Goal: Task Accomplishment & Management: Complete application form

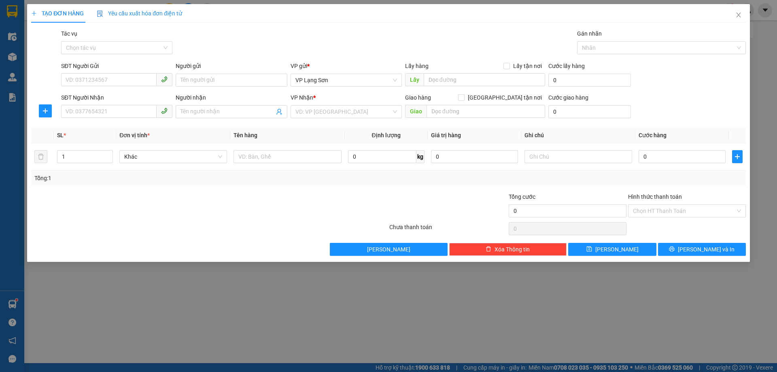
click at [113, 72] on div "SĐT Người Gửi" at bounding box center [116, 67] width 111 height 12
click at [110, 75] on input "SĐT Người Gửi" at bounding box center [108, 79] width 95 height 13
type input "0394857029"
drag, startPoint x: 432, startPoint y: 78, endPoint x: 368, endPoint y: 57, distance: 67.2
click at [432, 77] on input "text" at bounding box center [484, 79] width 121 height 13
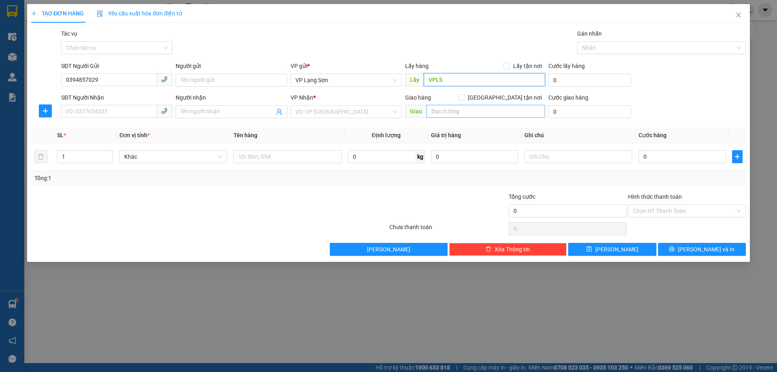
type input "VPLS"
click at [450, 111] on input "text" at bounding box center [485, 111] width 119 height 13
type input "NH ACB 96 [PERSON_NAME]"
drag, startPoint x: 504, startPoint y: 97, endPoint x: 506, endPoint y: 72, distance: 25.2
click at [464, 97] on input "[GEOGRAPHIC_DATA] tận nơi" at bounding box center [461, 97] width 6 height 6
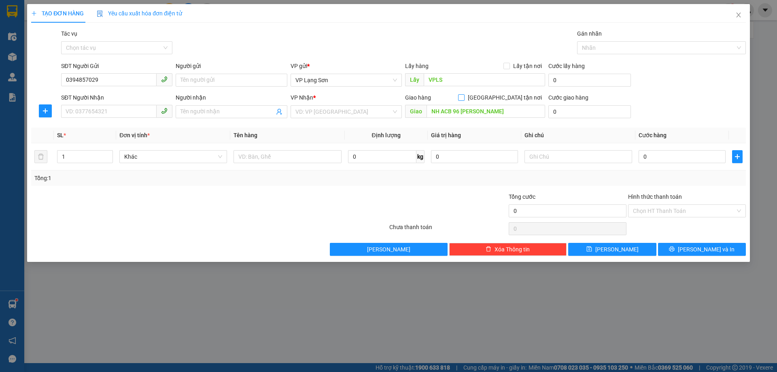
checkbox input "true"
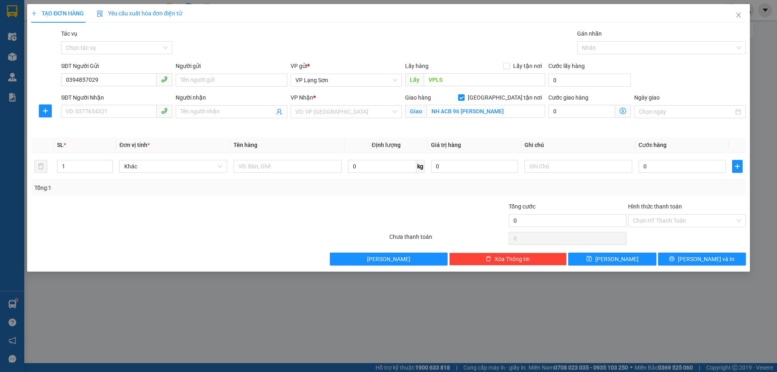
click at [504, 70] on div "Lấy hàng Lấy tận nơi" at bounding box center [475, 67] width 140 height 12
click at [136, 114] on input "SĐT Người Nhận" at bounding box center [108, 111] width 95 height 13
type input "0918928666"
click at [307, 108] on input "search" at bounding box center [343, 112] width 96 height 12
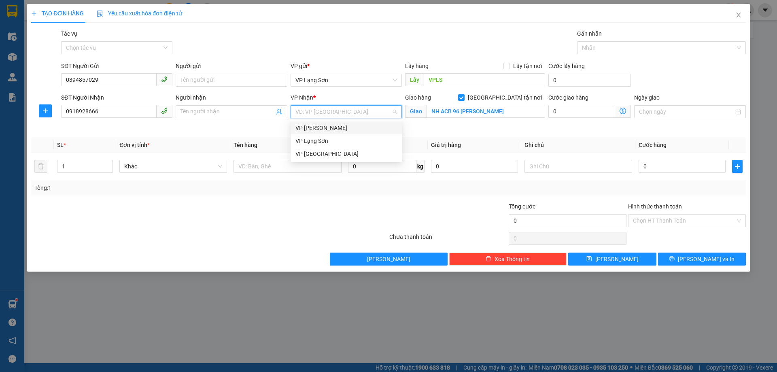
click at [316, 123] on div "VP [PERSON_NAME]" at bounding box center [345, 127] width 111 height 13
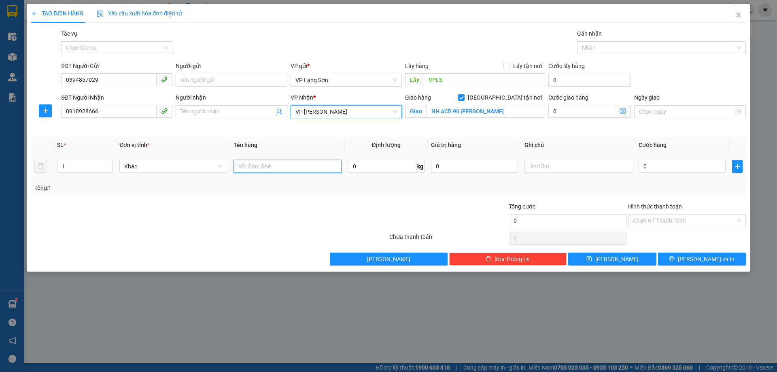
click at [288, 168] on input "text" at bounding box center [287, 166] width 108 height 13
type input "YẾN HỘP ĐỎ"
drag, startPoint x: 511, startPoint y: 67, endPoint x: 526, endPoint y: 125, distance: 60.6
click at [510, 67] on span at bounding box center [506, 66] width 6 height 6
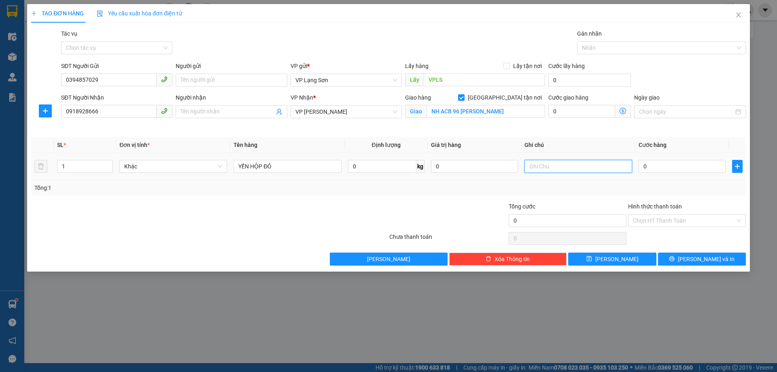
drag, startPoint x: 541, startPoint y: 163, endPoint x: 488, endPoint y: 146, distance: 55.4
click at [538, 164] on input "text" at bounding box center [578, 166] width 108 height 13
click at [508, 68] on span at bounding box center [506, 66] width 6 height 6
click at [508, 68] on input "Lấy tận nơi" at bounding box center [506, 66] width 6 height 6
checkbox input "true"
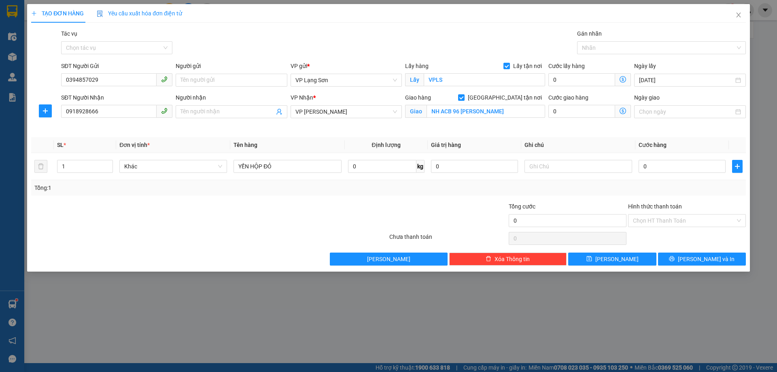
drag, startPoint x: 421, startPoint y: 317, endPoint x: 368, endPoint y: 293, distance: 58.7
click at [414, 318] on div "TẠO ĐƠN HÀNG Yêu cầu xuất hóa đơn điện tử Transit Pickup Surcharge Ids Transit …" at bounding box center [388, 186] width 777 height 372
drag, startPoint x: 562, startPoint y: 169, endPoint x: 437, endPoint y: 91, distance: 146.8
click at [557, 169] on input "text" at bounding box center [578, 166] width 108 height 13
type input "D"
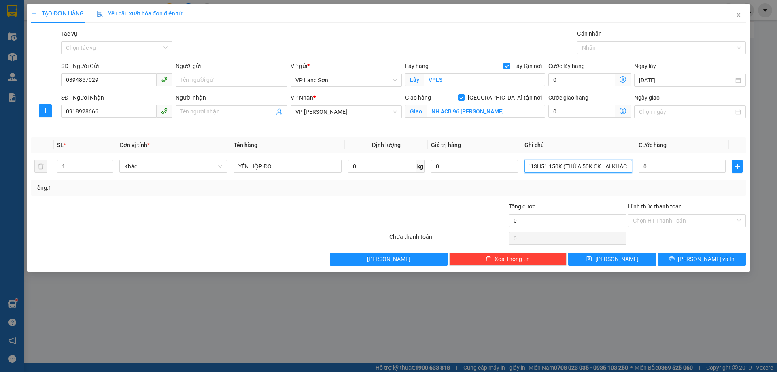
scroll to position [0, 29]
click at [589, 165] on input "ĐÃ CK CTY 13H51 150K (THỪA 50K CK LẠI KHÁCH)" at bounding box center [578, 166] width 108 height 13
type input "ĐÃ CK CTY 13H51 150K (THỪA 50K KT ĐÃ CK LẠI KHÁCH)"
type input "1"
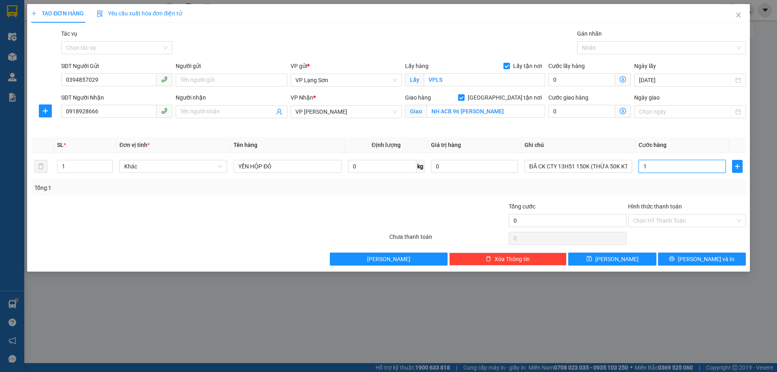
type input "1"
type input "10"
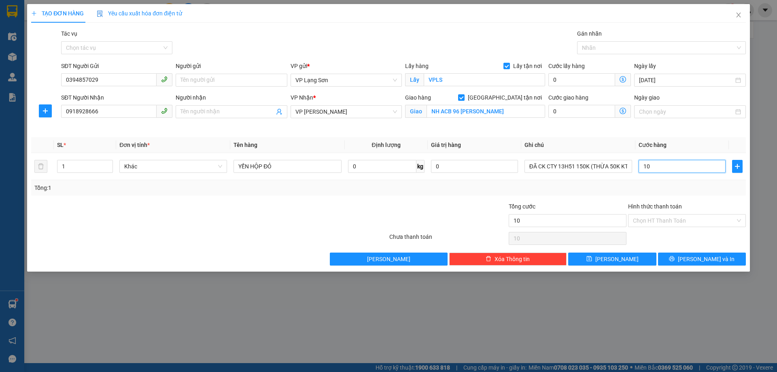
type input "100"
type input "100.000"
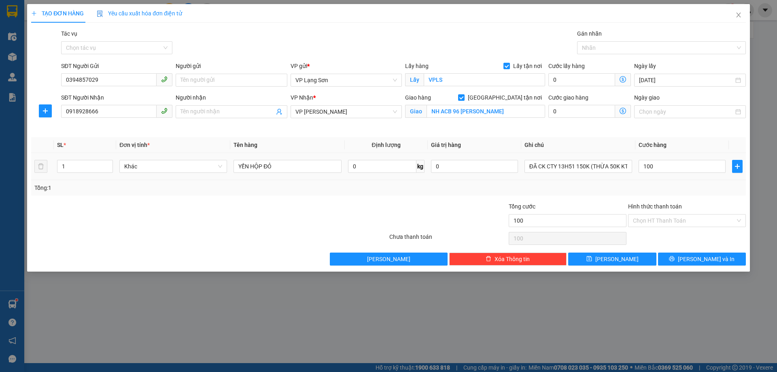
type input "100.000"
click at [584, 137] on div "Transit Pickup Surcharge Ids Transit Deliver Surcharge Ids Transit Deliver Surc…" at bounding box center [388, 147] width 714 height 236
click at [629, 258] on button "[PERSON_NAME]" at bounding box center [612, 258] width 88 height 13
checkbox input "false"
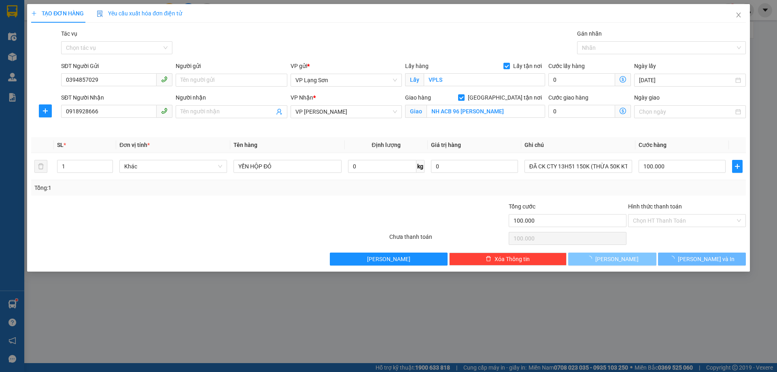
type input "0"
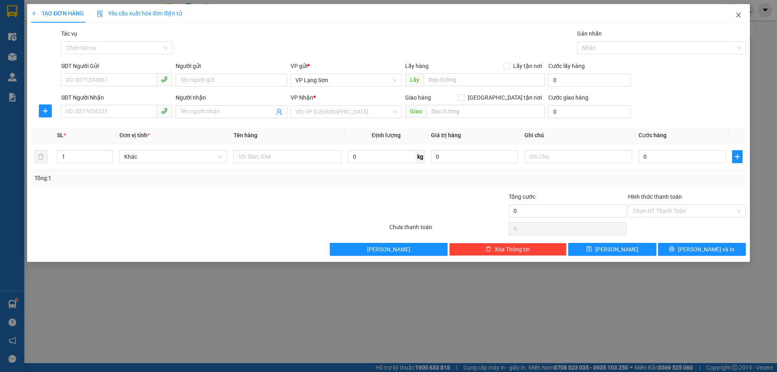
click at [738, 16] on icon "close" at bounding box center [738, 15] width 6 height 6
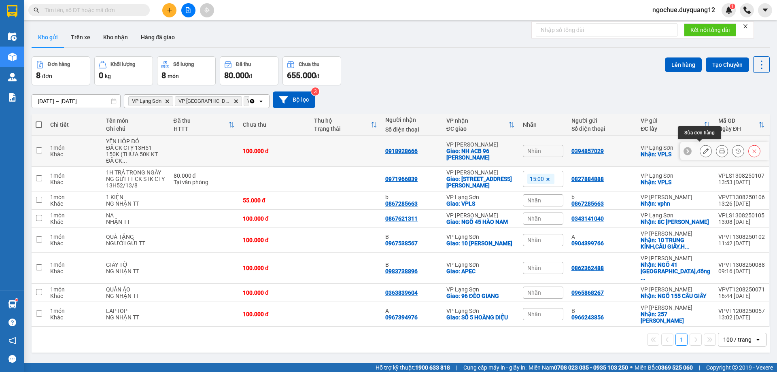
click at [703, 148] on icon at bounding box center [706, 151] width 6 height 6
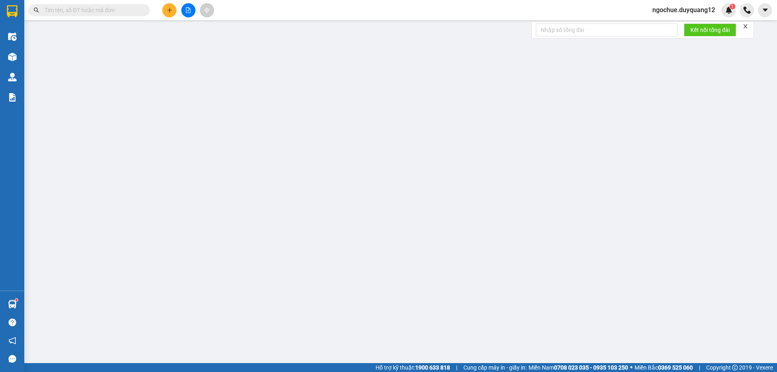
type input "0394857029"
checkbox input "true"
type input "VPLS"
type input "0918928666"
checkbox input "true"
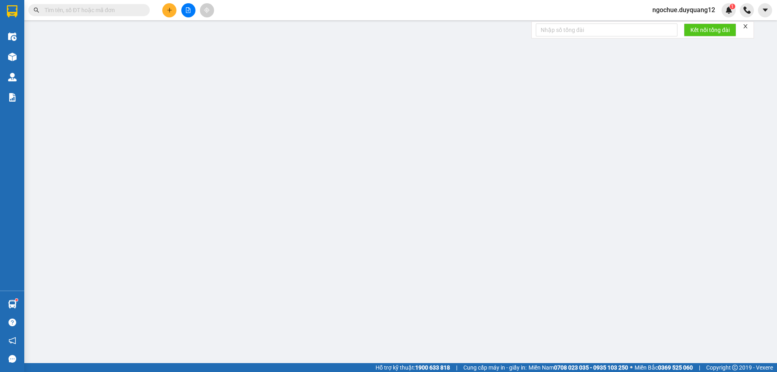
type input "NH ACB 96 [PERSON_NAME]"
type input "100.000"
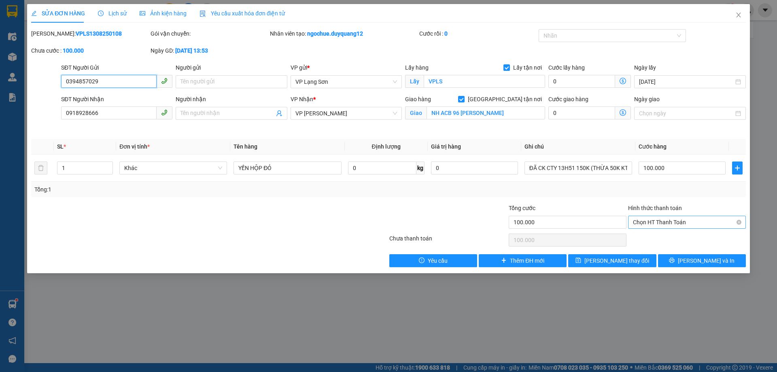
click at [673, 221] on span "Chọn HT Thanh Toán" at bounding box center [687, 222] width 108 height 12
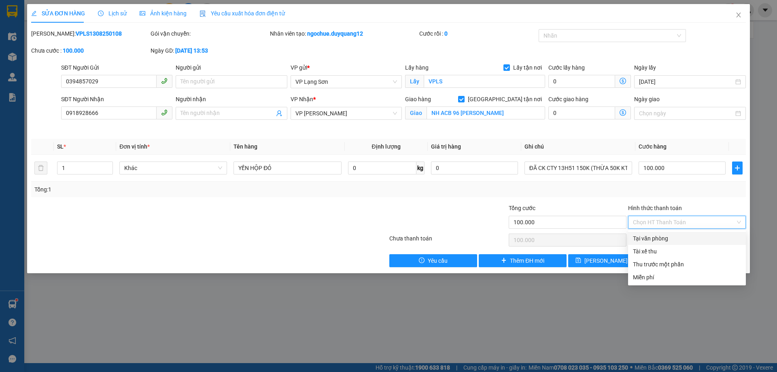
drag, startPoint x: 664, startPoint y: 240, endPoint x: 682, endPoint y: 280, distance: 43.8
click at [664, 241] on div "Tại văn phòng" at bounding box center [687, 238] width 108 height 9
type input "0"
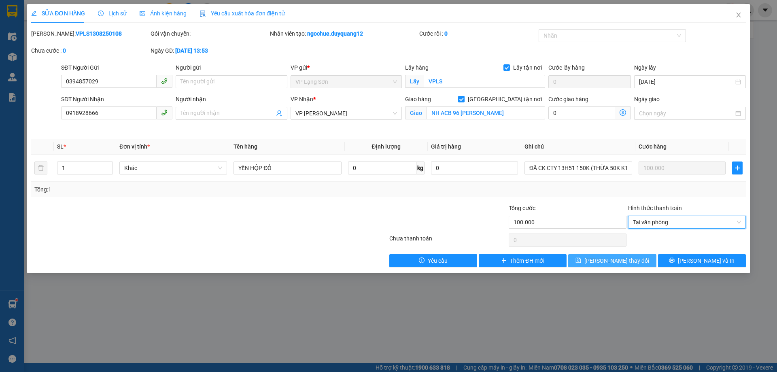
click at [620, 261] on span "[PERSON_NAME] thay đổi" at bounding box center [616, 260] width 65 height 9
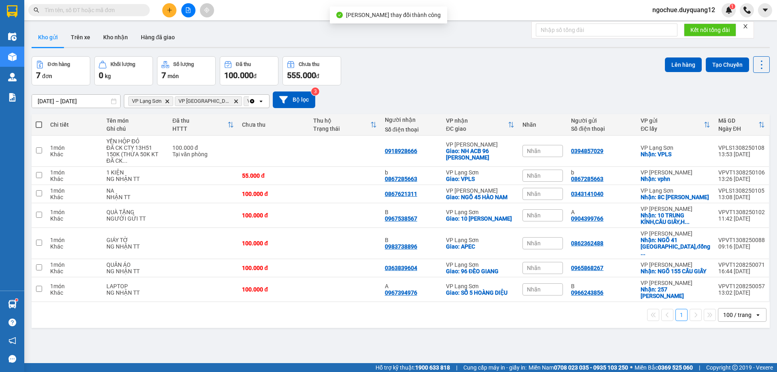
click at [579, 83] on div "Đơn hàng 7 đơn Khối lượng 0 kg Số lượng 7 món Đã thu 100.000 đ Chưa thu 555.000…" at bounding box center [401, 70] width 738 height 29
click at [628, 148] on div "0394857029" at bounding box center [601, 151] width 61 height 6
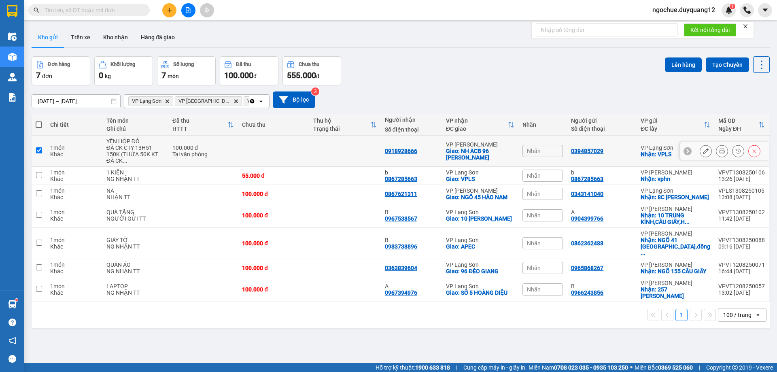
checkbox input "true"
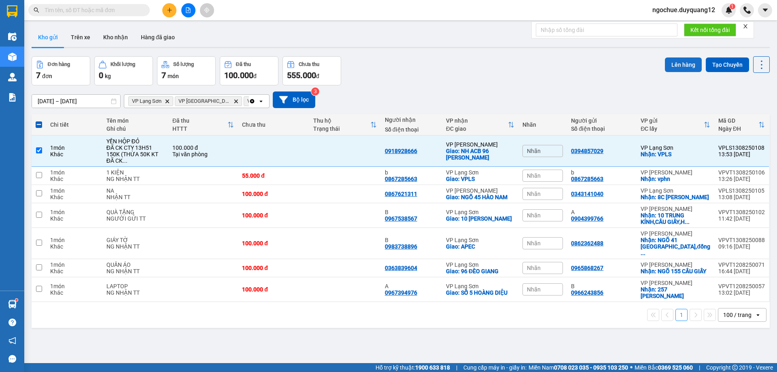
click at [677, 62] on button "Lên hàng" at bounding box center [683, 64] width 37 height 15
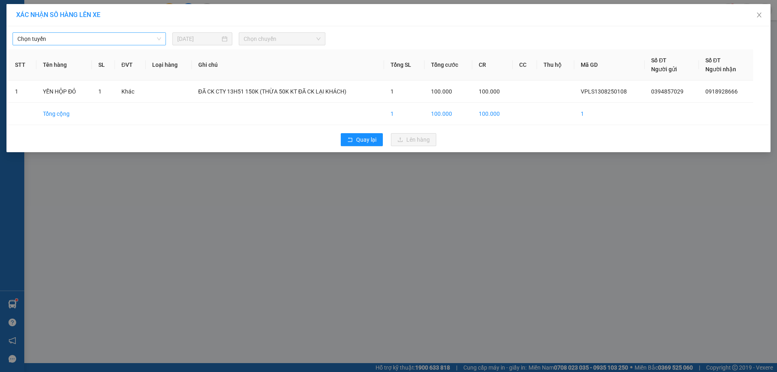
click at [127, 37] on span "Chọn tuyến" at bounding box center [89, 39] width 144 height 12
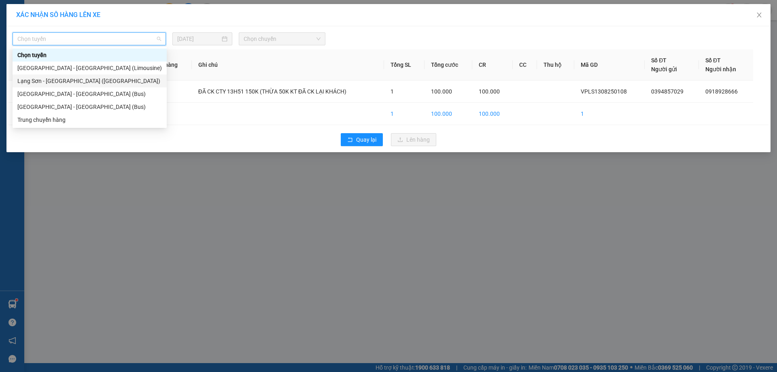
drag, startPoint x: 86, startPoint y: 83, endPoint x: 100, endPoint y: 76, distance: 15.6
click at [87, 83] on div "Lạng Sơn - [GEOGRAPHIC_DATA] ([GEOGRAPHIC_DATA])" at bounding box center [89, 80] width 144 height 9
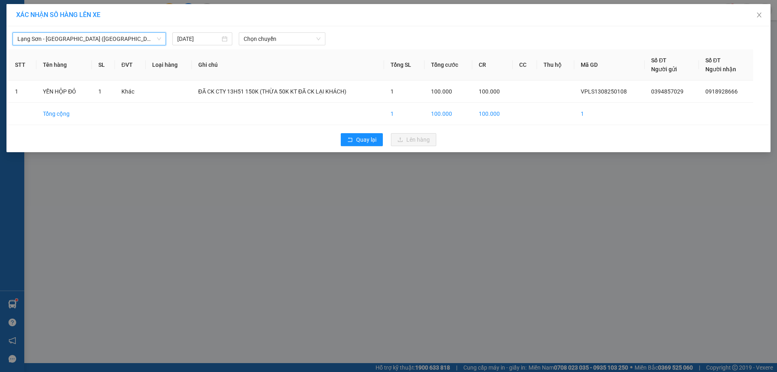
click at [96, 39] on span "Lạng Sơn - [GEOGRAPHIC_DATA] ([GEOGRAPHIC_DATA])" at bounding box center [89, 39] width 144 height 12
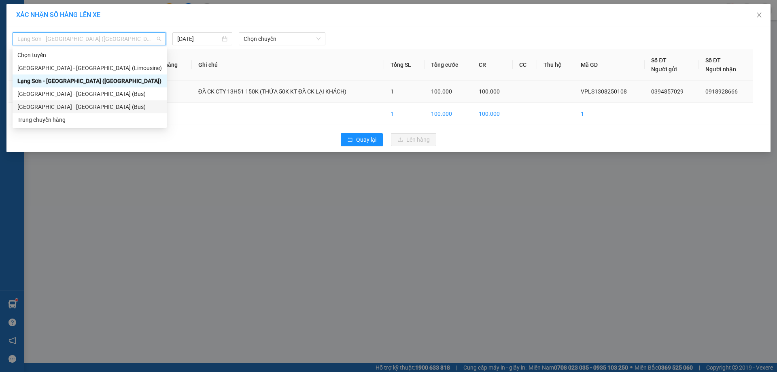
drag, startPoint x: 76, startPoint y: 107, endPoint x: 95, endPoint y: 100, distance: 19.7
click at [78, 107] on div "[GEOGRAPHIC_DATA] - [GEOGRAPHIC_DATA] (Bus)" at bounding box center [89, 106] width 144 height 9
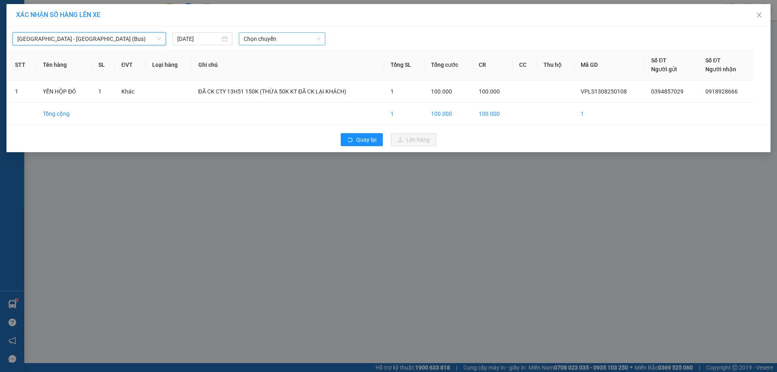
click at [253, 40] on span "Chọn chuyến" at bounding box center [282, 39] width 77 height 12
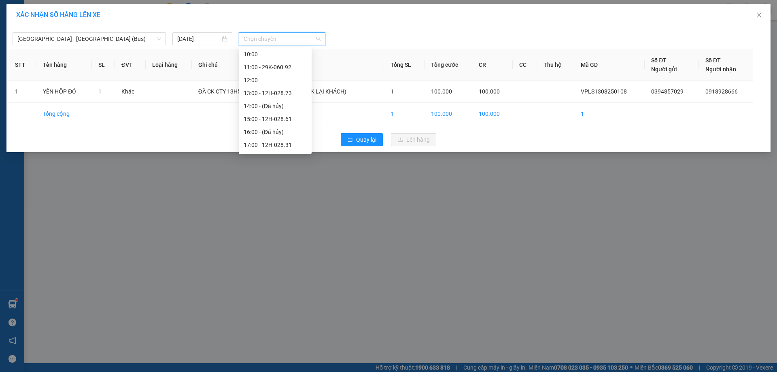
scroll to position [92, 0]
click at [282, 119] on div "15:00 - 12H-028.61" at bounding box center [275, 118] width 63 height 9
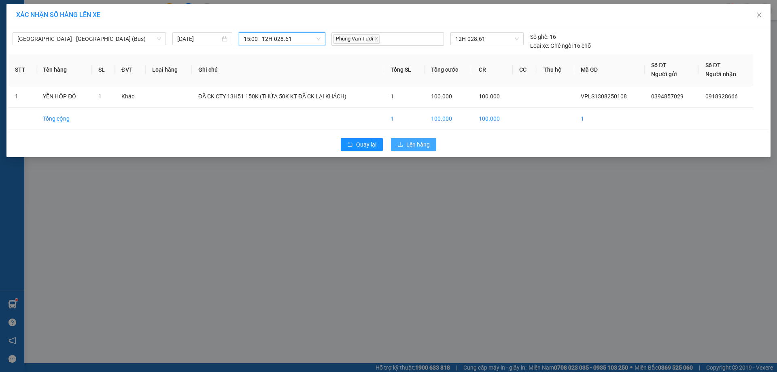
click at [417, 143] on span "Lên hàng" at bounding box center [417, 144] width 23 height 9
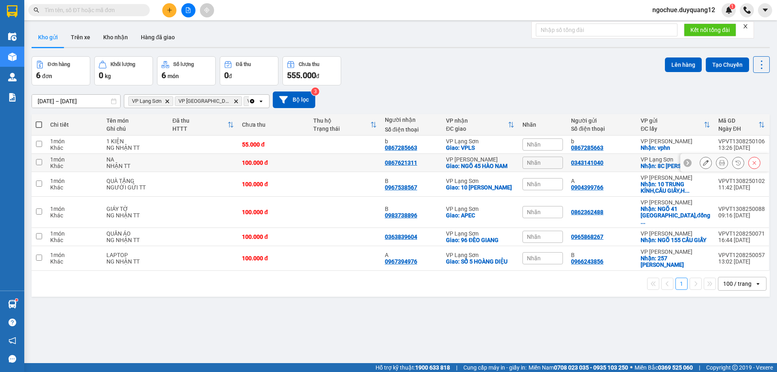
click at [632, 166] on div "0343141040" at bounding box center [601, 162] width 61 height 6
checkbox input "true"
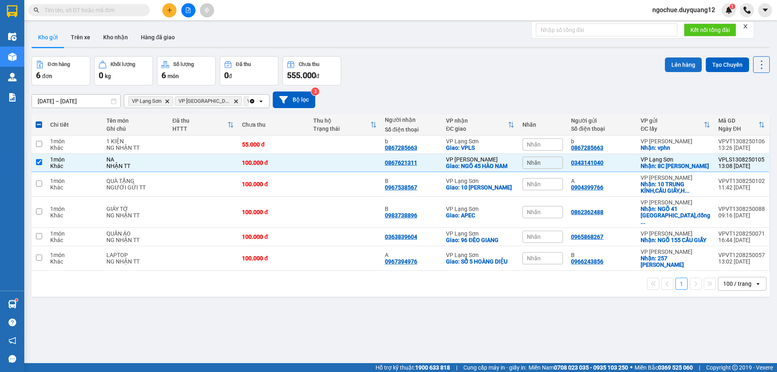
click at [665, 62] on button "Lên hàng" at bounding box center [683, 64] width 37 height 15
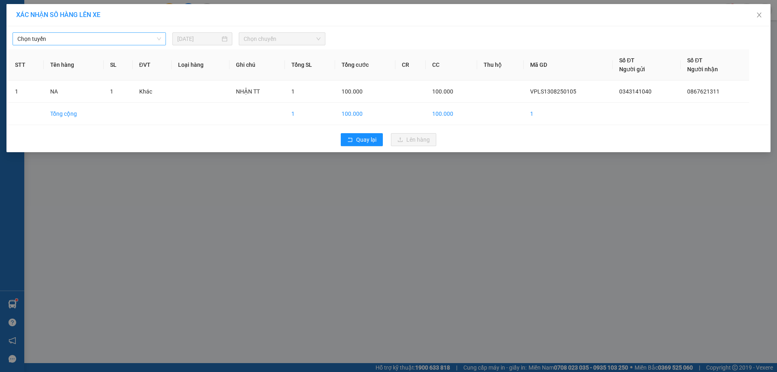
drag, startPoint x: 61, startPoint y: 41, endPoint x: 58, endPoint y: 45, distance: 4.6
click at [61, 42] on span "Chọn tuyến" at bounding box center [89, 39] width 144 height 12
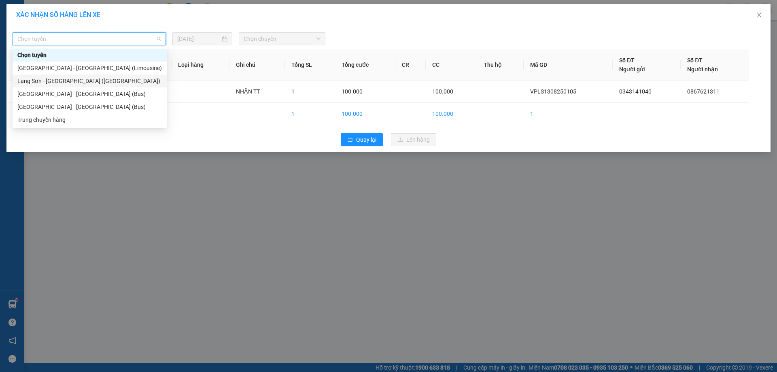
click at [45, 78] on div "Lạng Sơn - [GEOGRAPHIC_DATA] ([GEOGRAPHIC_DATA])" at bounding box center [89, 80] width 144 height 9
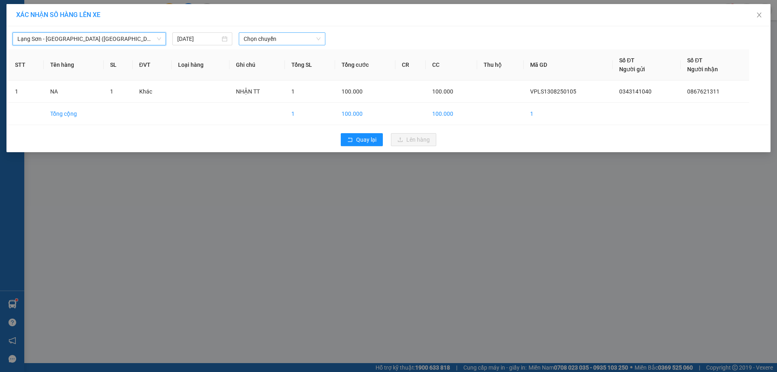
click at [272, 39] on span "Chọn chuyến" at bounding box center [282, 39] width 77 height 12
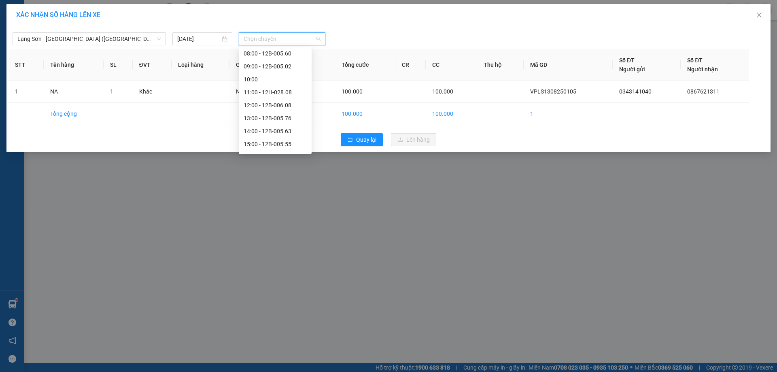
scroll to position [72, 0]
click at [282, 122] on div "14:00 - 12B-005.63" at bounding box center [275, 125] width 63 height 9
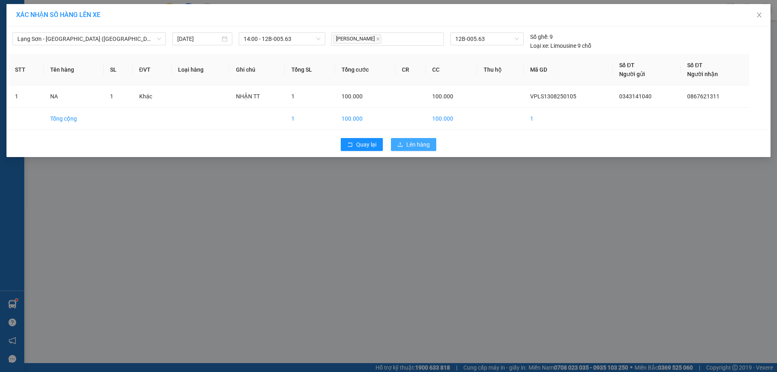
click at [422, 145] on span "Lên hàng" at bounding box center [417, 144] width 23 height 9
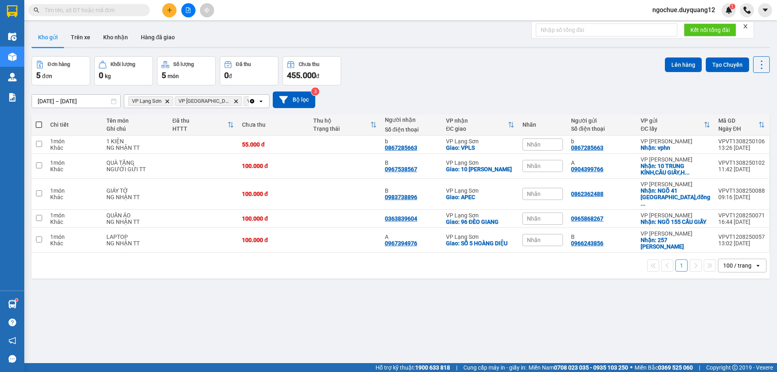
click at [94, 7] on input "text" at bounding box center [92, 10] width 95 height 9
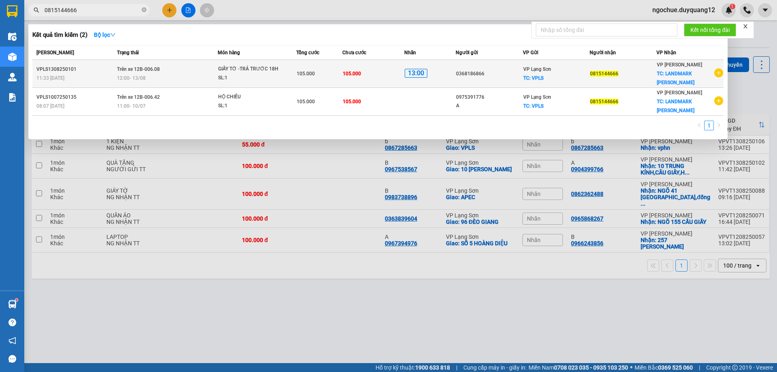
type input "0815144666"
click at [390, 81] on td "105.000" at bounding box center [373, 74] width 62 height 28
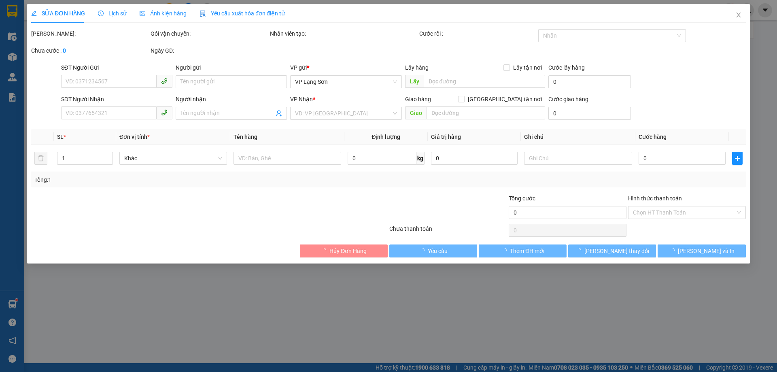
type input "0368186866"
checkbox input "true"
type input "VPLS"
type input "0815144666"
checkbox input "true"
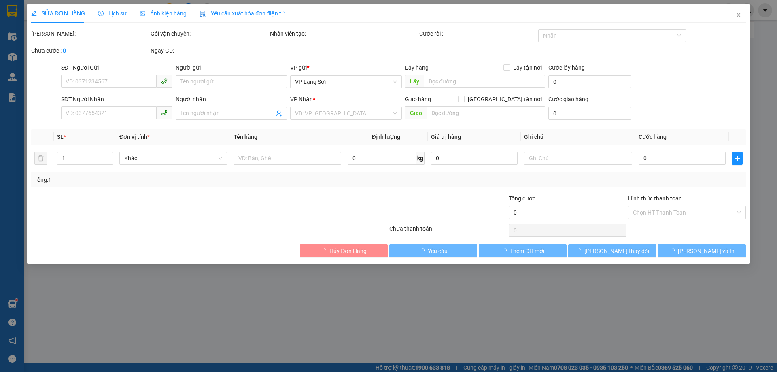
type input "LANDMARK [PERSON_NAME]"
type input "105.000"
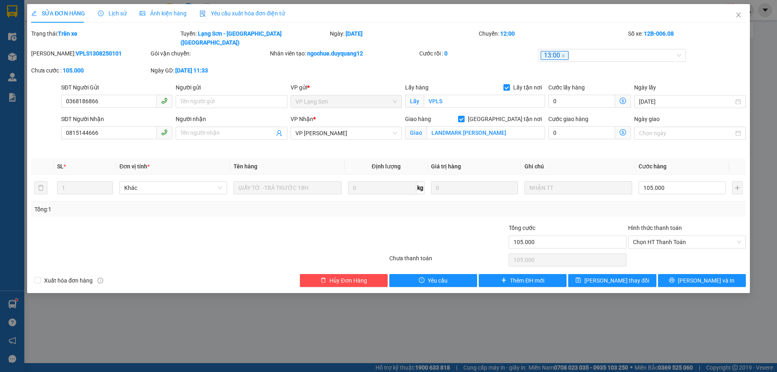
drag, startPoint x: 488, startPoint y: 142, endPoint x: 523, endPoint y: 135, distance: 35.4
click at [488, 142] on div "Giao hàng [GEOGRAPHIC_DATA] tận nơi [PERSON_NAME] KANGNAM [PERSON_NAME]" at bounding box center [474, 133] width 143 height 38
click at [532, 126] on input "LANDMARK [PERSON_NAME]" at bounding box center [485, 132] width 119 height 13
type input "265 [PERSON_NAME] CẦU GIẤY"
click at [598, 276] on button "[PERSON_NAME] thay đổi" at bounding box center [612, 280] width 88 height 13
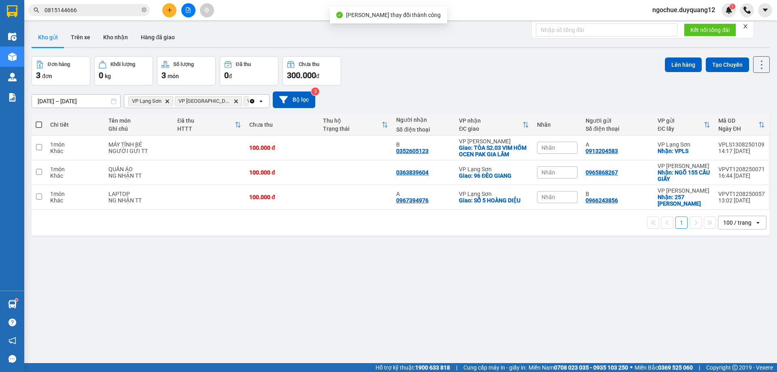
drag, startPoint x: 545, startPoint y: 90, endPoint x: 531, endPoint y: 84, distance: 15.3
click at [545, 89] on div "[DATE] – [DATE] Press the down arrow key to interact with the calendar and sele…" at bounding box center [401, 99] width 738 height 29
click at [108, 8] on input "0815144666" at bounding box center [92, 10] width 95 height 9
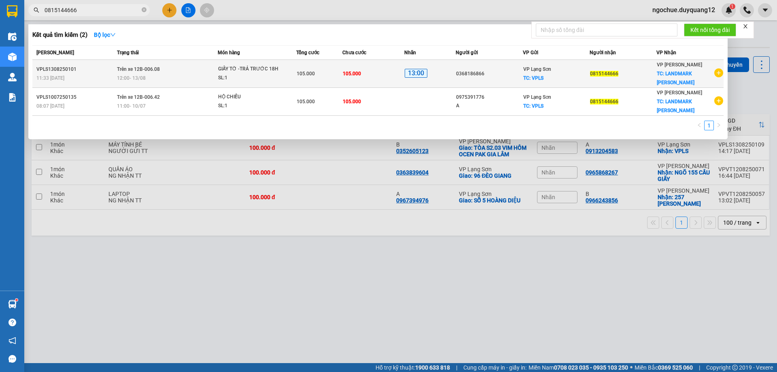
click at [578, 73] on div "VP Lạng Sơn TC: VPLS" at bounding box center [556, 74] width 66 height 18
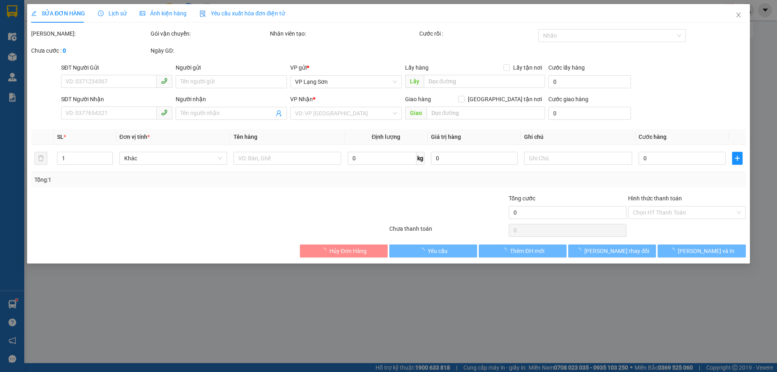
type input "0368186866"
checkbox input "true"
type input "VPLS"
type input "0815144666"
checkbox input "true"
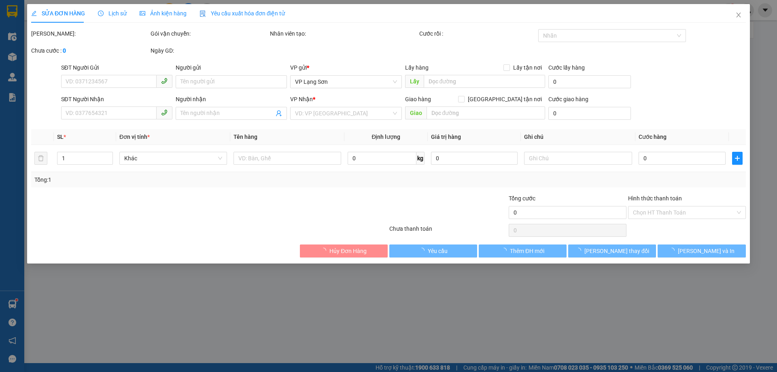
type input "265 [PERSON_NAME] CẦU GIẤY"
type input "105.000"
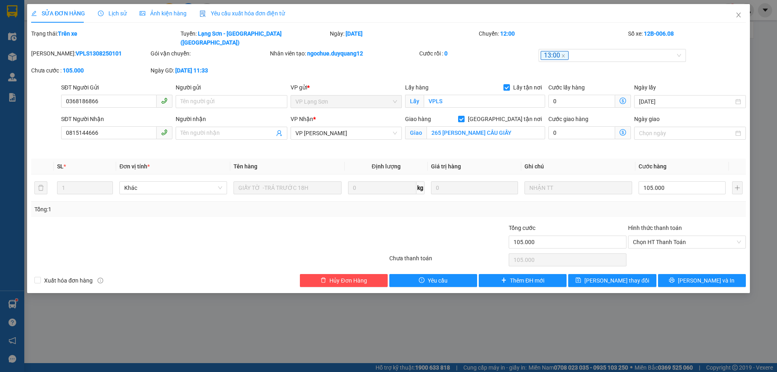
click at [175, 139] on div "Người nhận Tên người nhận" at bounding box center [231, 133] width 114 height 38
drag, startPoint x: 411, startPoint y: 286, endPoint x: 407, endPoint y: 288, distance: 4.7
click at [411, 286] on div "SỬA ĐƠN HÀNG Lịch sử Ảnh kiện hàng Yêu cầu xuất hóa đơn điện tử Total Paid Fee …" at bounding box center [388, 186] width 777 height 372
drag, startPoint x: 557, startPoint y: 150, endPoint x: 536, endPoint y: 147, distance: 22.1
click at [556, 159] on th "Ghi chú" at bounding box center [578, 167] width 114 height 16
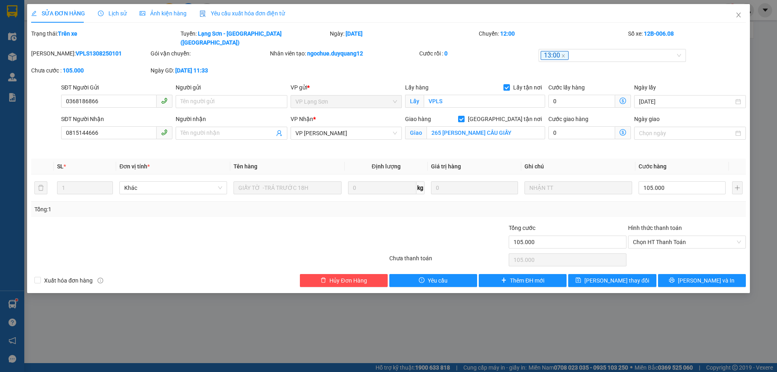
click at [515, 159] on th "Giá trị hàng" at bounding box center [474, 167] width 93 height 16
click at [736, 12] on icon "close" at bounding box center [738, 15] width 6 height 6
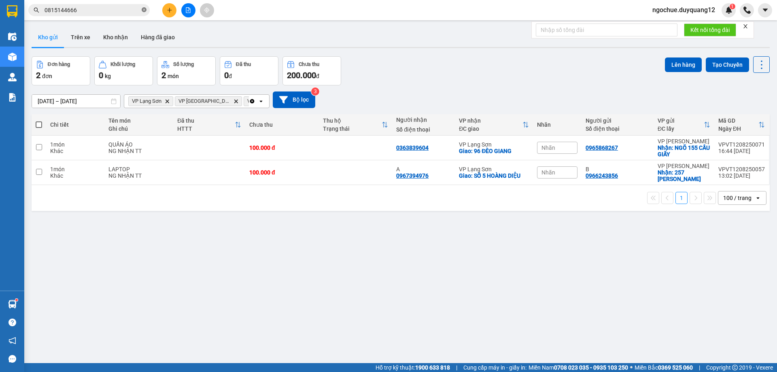
click at [145, 12] on icon "close-circle" at bounding box center [144, 9] width 5 height 5
paste input "0915582571"
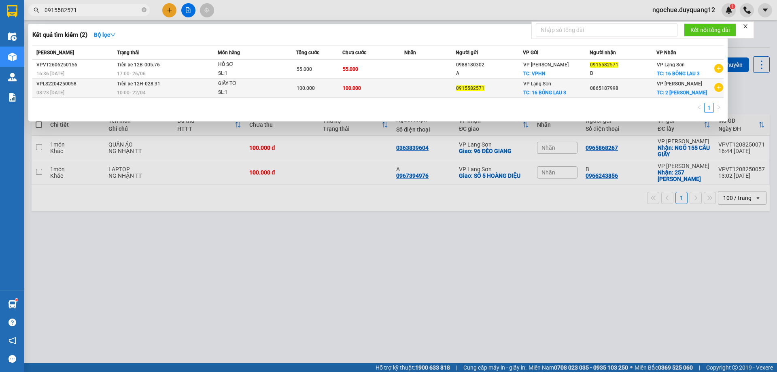
type input "0915582571"
click at [717, 87] on icon "plus-circle" at bounding box center [718, 87] width 9 height 9
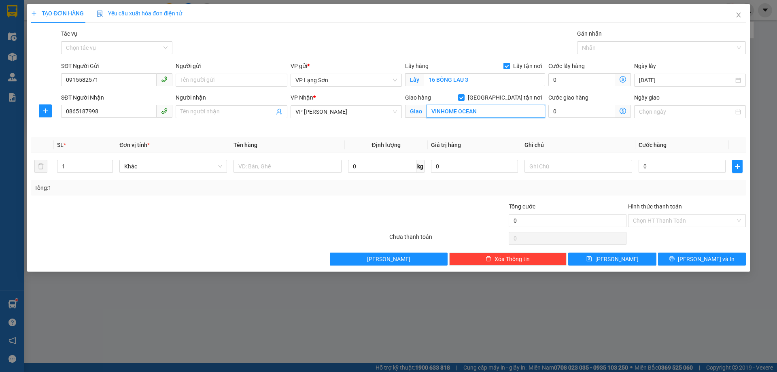
click at [430, 114] on input "VINHOME OCEAN" at bounding box center [485, 111] width 119 height 13
drag, startPoint x: 528, startPoint y: 113, endPoint x: 498, endPoint y: 115, distance: 30.0
click at [527, 114] on input "T1101 S.03 VINHOME OCEAN" at bounding box center [485, 111] width 119 height 13
type input "T1101 S.03 [GEOGRAPHIC_DATA]"
drag, startPoint x: 17, startPoint y: 113, endPoint x: 0, endPoint y: 35, distance: 79.5
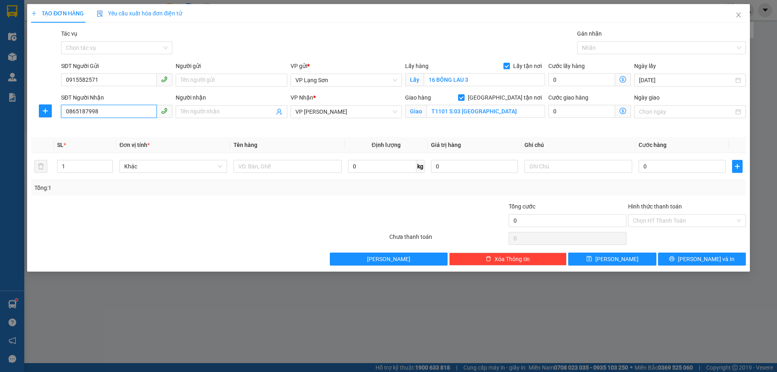
click at [0, 85] on div "TẠO ĐƠN HÀNG Yêu cầu xuất hóa đơn điện tử Transit Pickup Surcharge Ids Transit …" at bounding box center [388, 186] width 777 height 372
type input "0981476018"
click at [454, 114] on input "T1101 S.03 [GEOGRAPHIC_DATA]" at bounding box center [485, 111] width 119 height 13
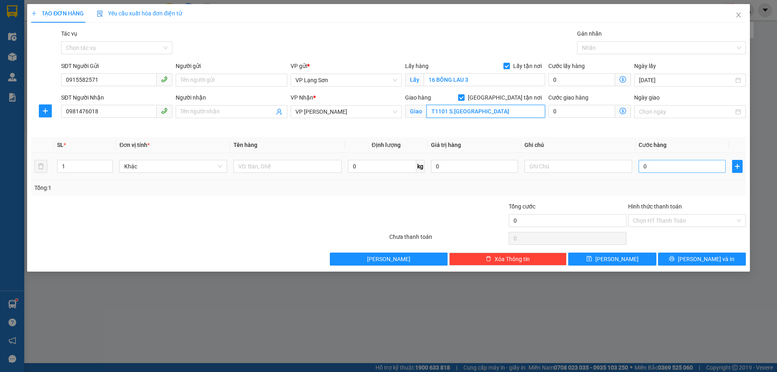
type input "T1101 S.[GEOGRAPHIC_DATA]"
click at [656, 167] on input "0" at bounding box center [681, 166] width 87 height 13
type input "1"
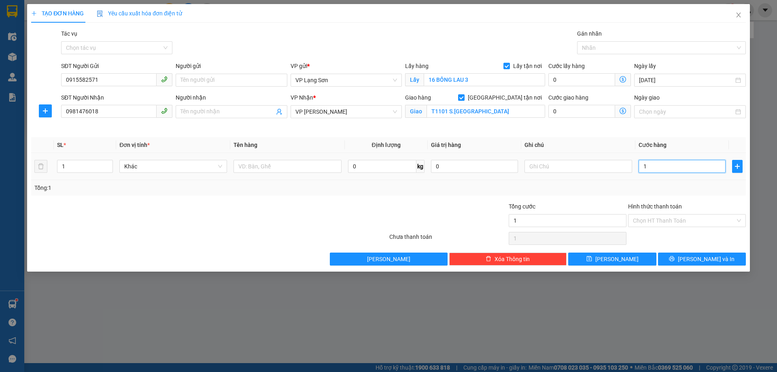
type input "10"
type input "100"
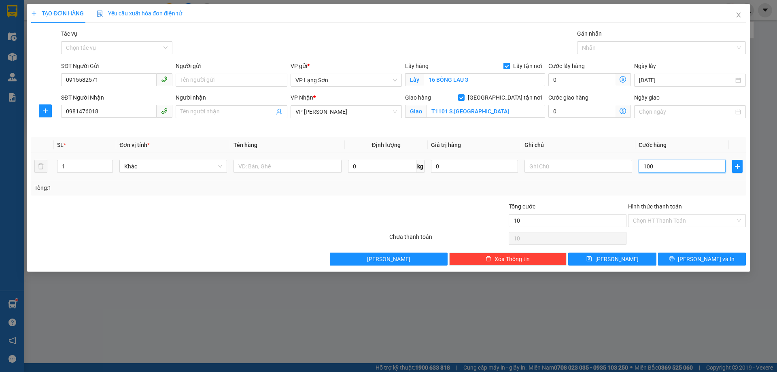
type input "100"
type input "100.000"
drag, startPoint x: 507, startPoint y: 200, endPoint x: 472, endPoint y: 196, distance: 35.4
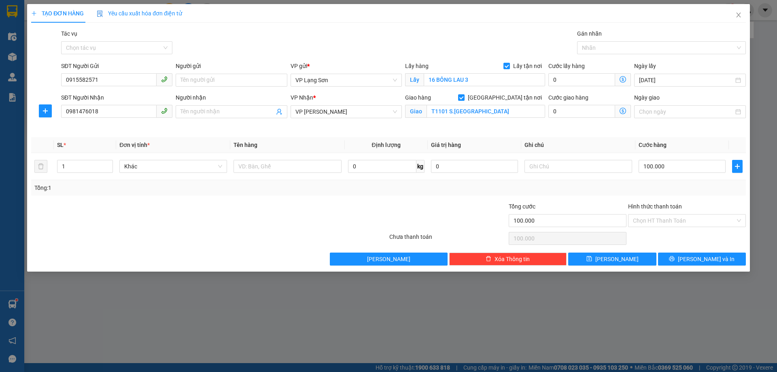
click at [507, 200] on div "Transit Pickup Surcharge Ids Transit Deliver Surcharge Ids Transit Deliver Surc…" at bounding box center [388, 147] width 714 height 236
click at [538, 167] on input "text" at bounding box center [578, 166] width 108 height 13
type input "NHẬN TT"
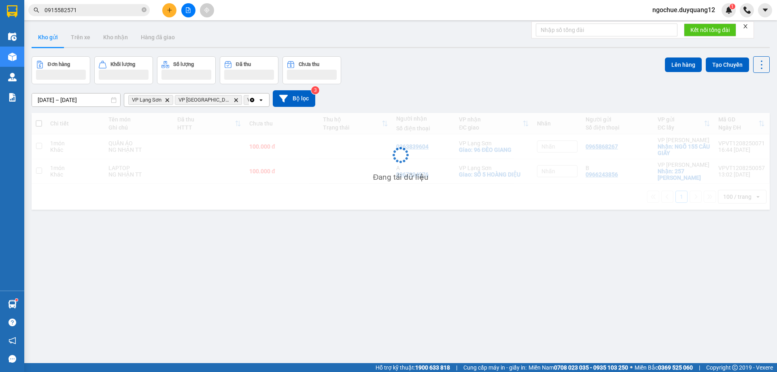
click at [287, 164] on div "Đang tải dữ liệu" at bounding box center [401, 161] width 738 height 97
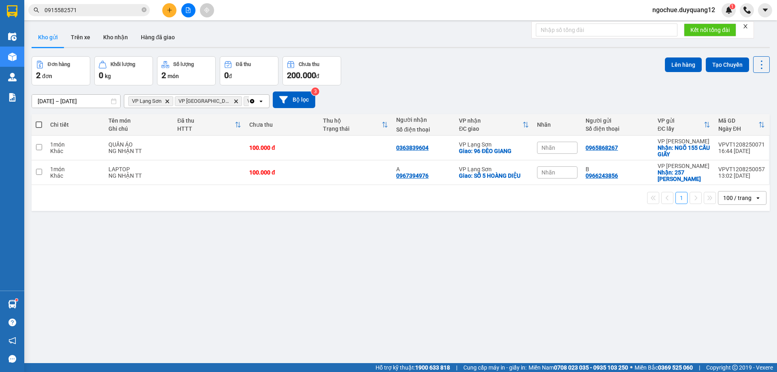
click at [98, 10] on input "0915582571" at bounding box center [92, 10] width 95 height 9
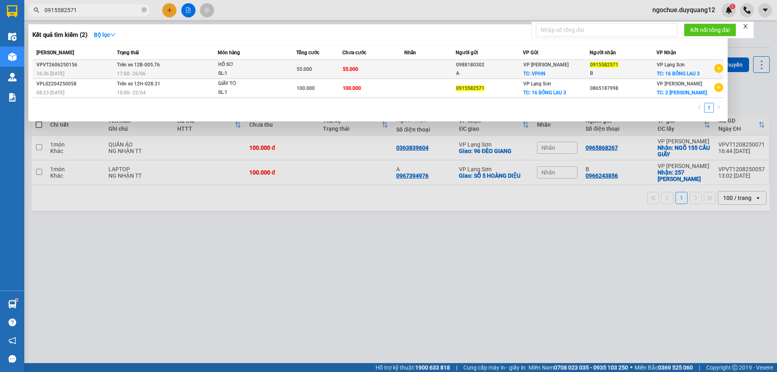
click at [717, 69] on icon "plus-circle" at bounding box center [718, 68] width 9 height 9
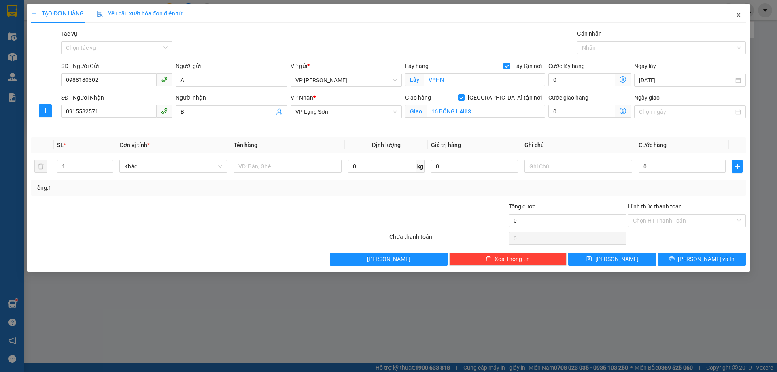
click at [735, 16] on icon "close" at bounding box center [738, 15] width 6 height 6
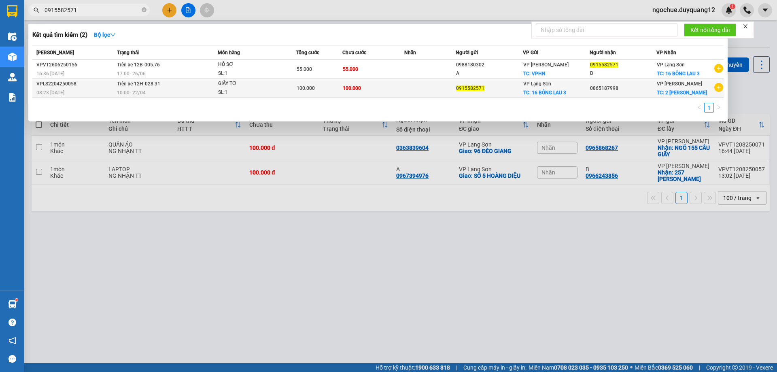
click at [718, 88] on icon "plus-circle" at bounding box center [718, 87] width 9 height 9
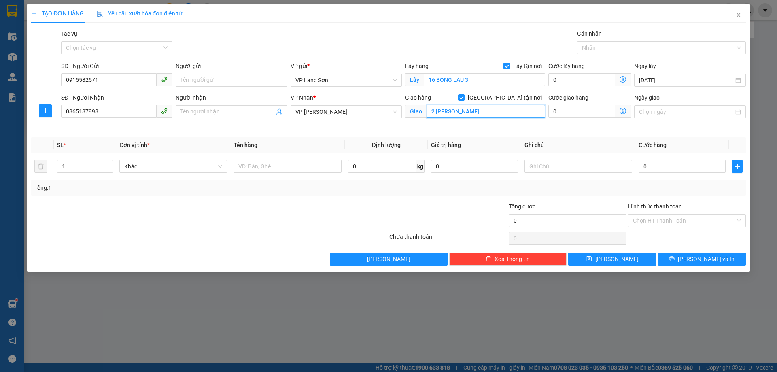
click at [467, 116] on input "2 [PERSON_NAME]" at bounding box center [485, 111] width 119 height 13
type input "T1101.S203 VINHOME"
drag, startPoint x: 108, startPoint y: 114, endPoint x: 0, endPoint y: 110, distance: 107.7
click at [0, 110] on div "TẠO ĐƠN HÀNG Yêu cầu xuất hóa đơn điện tử Transit Pickup Surcharge Ids Transit …" at bounding box center [388, 186] width 777 height 372
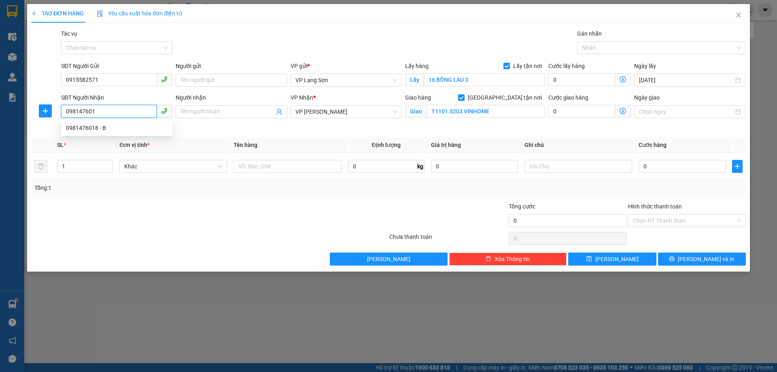
type input "0981476018"
click at [96, 128] on div "0981476018 - B" at bounding box center [117, 127] width 102 height 9
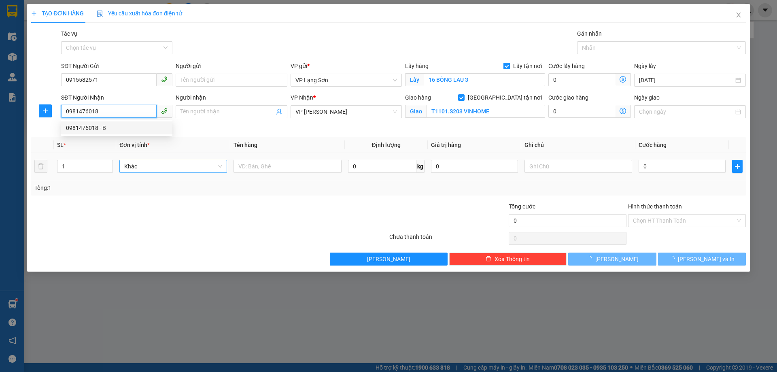
type input "B"
type input "ngõ 252/16 ngoc [GEOGRAPHIC_DATA],[GEOGRAPHIC_DATA],[GEOGRAPHIC_DATA]"
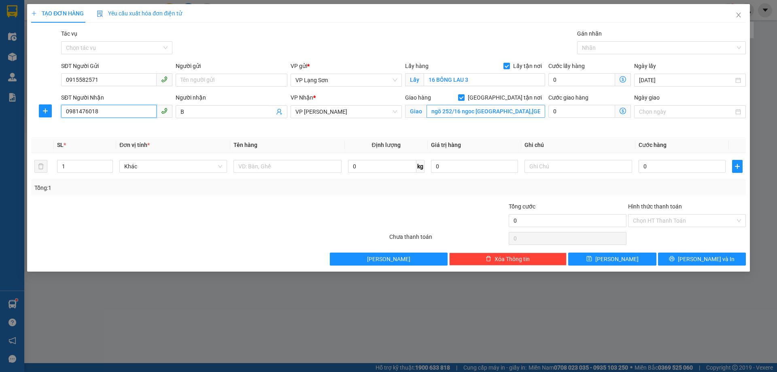
type input "0981476018"
click at [434, 112] on input "T1101.S203 VIN" at bounding box center [485, 111] width 119 height 13
click at [486, 115] on input "P1101.S203 VIN" at bounding box center [485, 111] width 119 height 13
type input "P1101.S203 [GEOGRAPHIC_DATA]"
click at [560, 166] on input "text" at bounding box center [578, 166] width 108 height 13
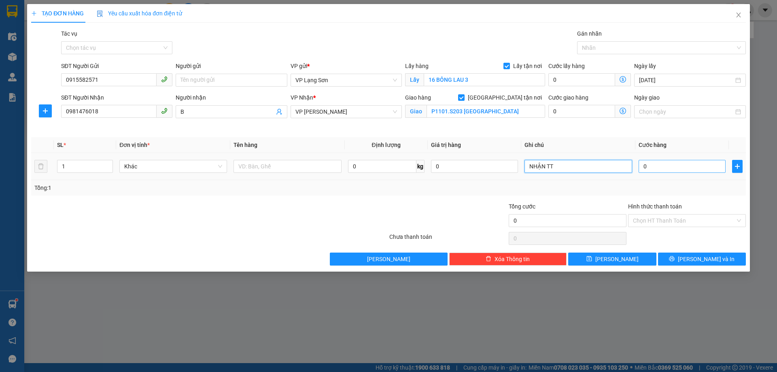
type input "NHẬN TT"
type input "1"
type input "10"
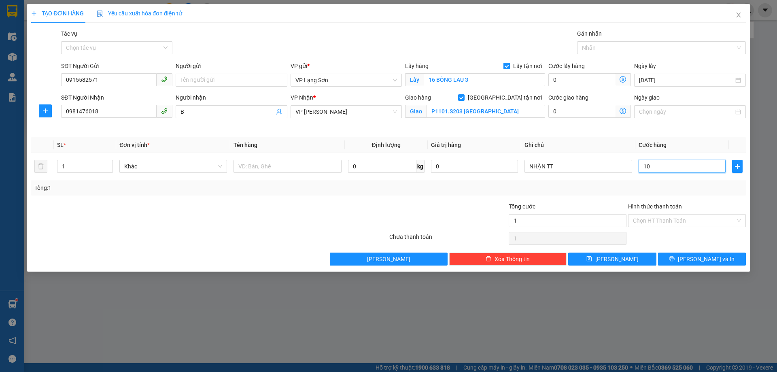
type input "10"
type input "100"
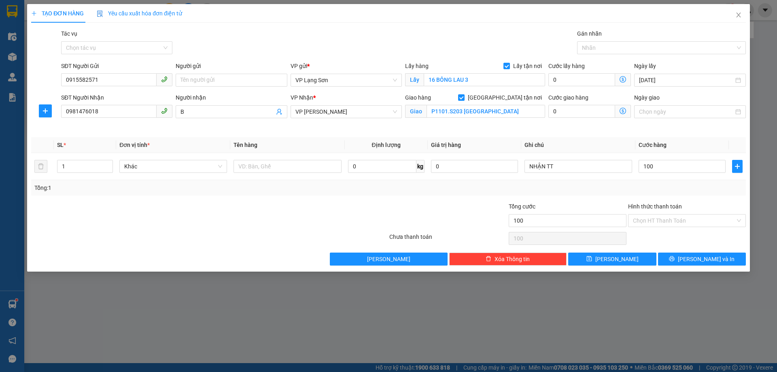
type input "100.000"
click at [552, 133] on div "Transit Pickup Surcharge Ids Transit Deliver Surcharge Ids Transit Deliver Surc…" at bounding box center [388, 147] width 714 height 236
drag, startPoint x: 280, startPoint y: 167, endPoint x: 273, endPoint y: 167, distance: 6.9
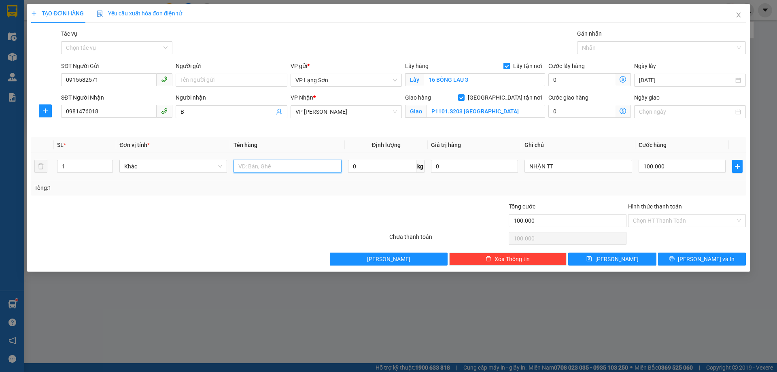
click at [276, 167] on input "text" at bounding box center [287, 166] width 108 height 13
type input "GIẤY TỜ"
click at [590, 258] on button "[PERSON_NAME]" at bounding box center [612, 258] width 88 height 13
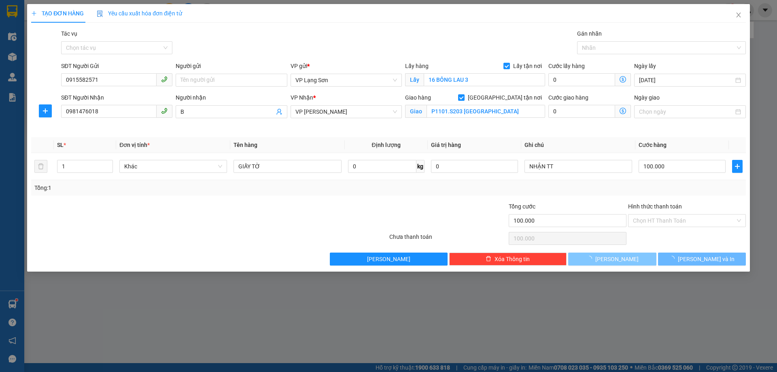
checkbox input "false"
type input "0"
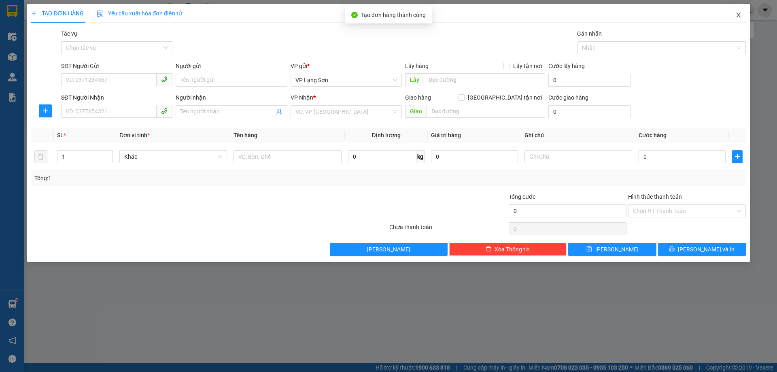
click at [740, 15] on icon "close" at bounding box center [738, 15] width 6 height 6
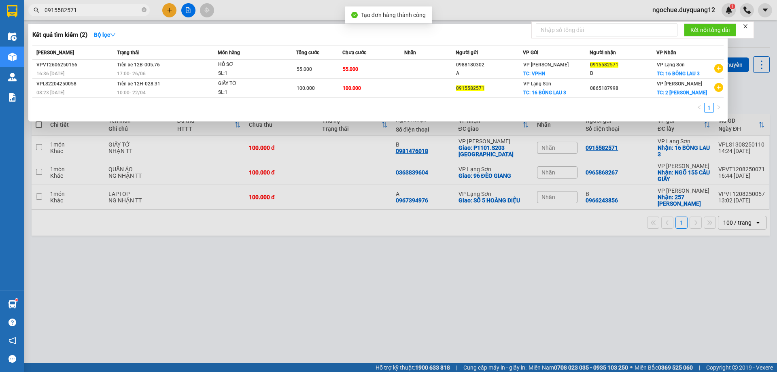
click at [754, 109] on div at bounding box center [388, 186] width 777 height 372
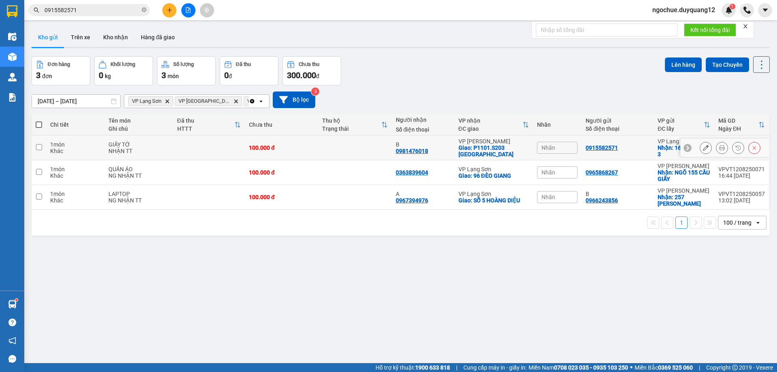
click at [685, 148] on div at bounding box center [724, 148] width 89 height 18
click at [683, 148] on div at bounding box center [687, 148] width 8 height 8
drag, startPoint x: 579, startPoint y: 145, endPoint x: 674, endPoint y: 158, distance: 95.9
click at [674, 158] on tr "1 món Khác GIẤY TỜ NHẬN TT 100.000 đ B 0981476018 VP [PERSON_NAME]: P1101.[GEOG…" at bounding box center [401, 148] width 738 height 25
checkbox input "true"
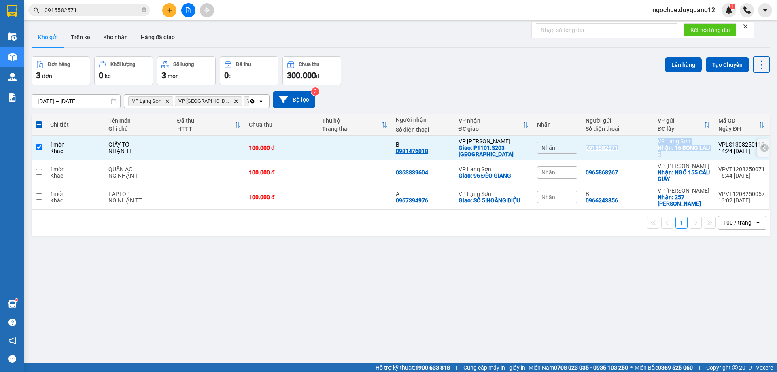
copy tr "0915582571 VP Lạng Sơn Nhận: 16 BÔNG LAU 3"
click at [640, 102] on div "[DATE] – [DATE] Press the down arrow key to interact with the calendar and sele…" at bounding box center [401, 99] width 738 height 17
click at [557, 148] on div "Nhãn" at bounding box center [557, 148] width 40 height 12
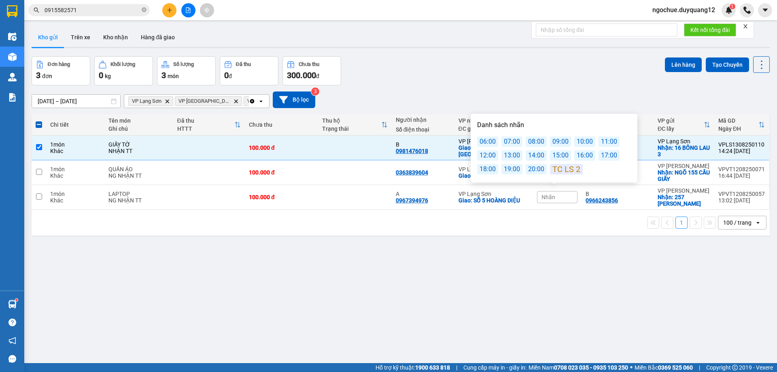
click at [585, 153] on div "16:00" at bounding box center [584, 155] width 21 height 11
click at [577, 95] on div "[DATE] – [DATE] Press the down arrow key to interact with the calendar and sele…" at bounding box center [401, 99] width 738 height 17
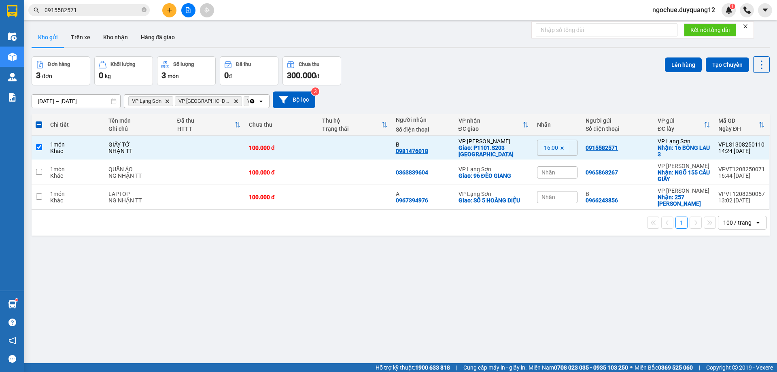
click at [548, 106] on div "[DATE] – [DATE] Press the down arrow key to interact with the calendar and sele…" at bounding box center [401, 99] width 738 height 17
click at [145, 10] on icon "close-circle" at bounding box center [144, 9] width 5 height 5
paste input "0912863988"
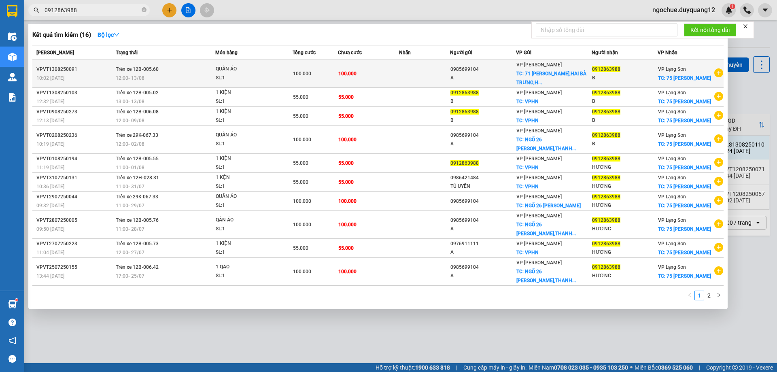
type input "0912863988"
click at [424, 75] on td at bounding box center [424, 74] width 51 height 28
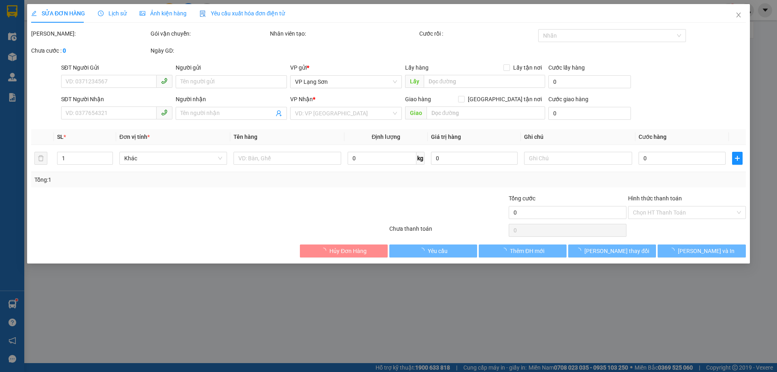
type input "0985699104"
type input "A"
checkbox input "true"
type input "71 [PERSON_NAME],HAI BÀ TRƯNG,[GEOGRAPHIC_DATA]"
type input "0912863988"
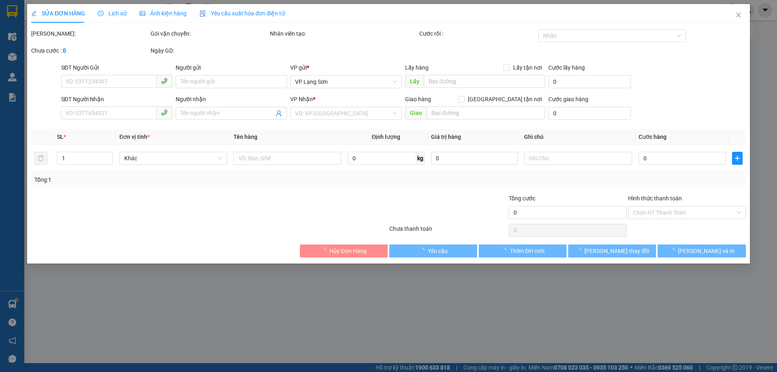
type input "B"
checkbox input "true"
type input "75 [PERSON_NAME]"
type input "100.000"
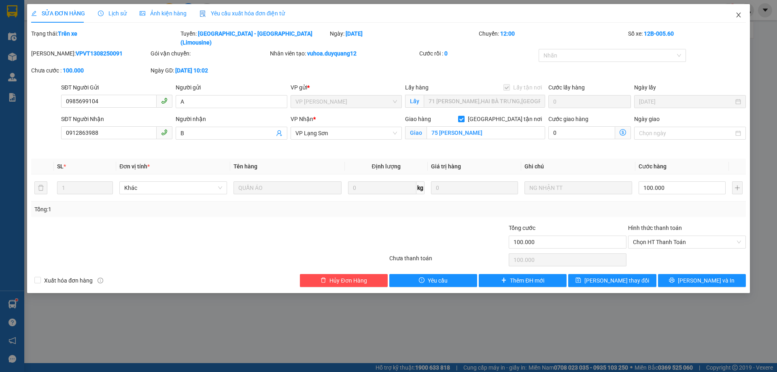
drag, startPoint x: 736, startPoint y: 13, endPoint x: 701, endPoint y: 5, distance: 36.2
click at [735, 13] on icon "close" at bounding box center [738, 15] width 6 height 6
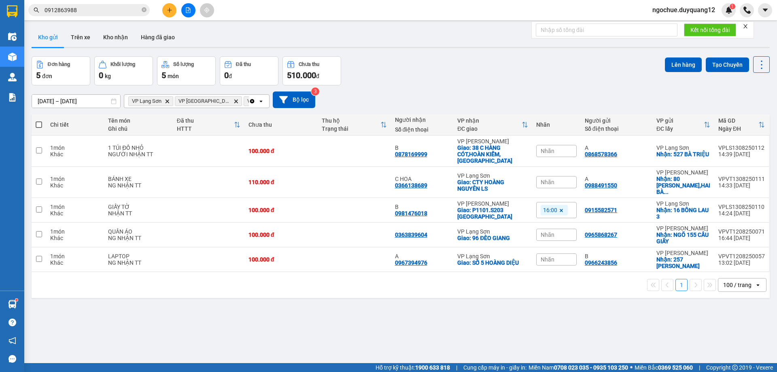
click at [117, 10] on input "0912863988" at bounding box center [92, 10] width 95 height 9
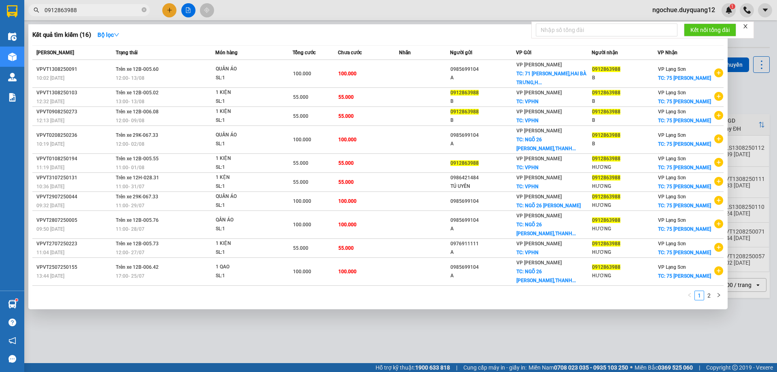
click at [735, 100] on div at bounding box center [388, 186] width 777 height 372
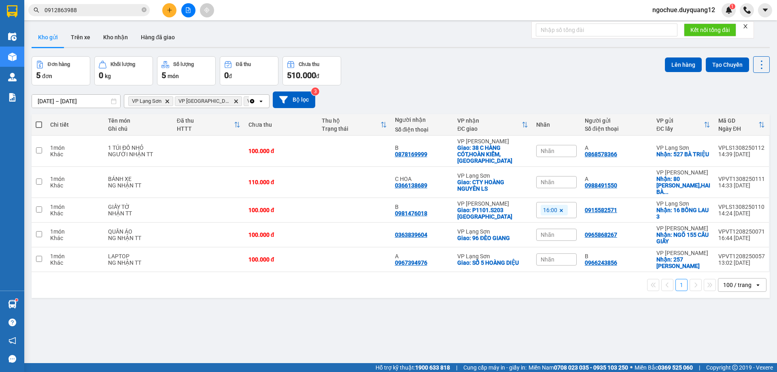
click at [440, 99] on div "[DATE] – [DATE] Press the down arrow key to interact with the calendar and sele…" at bounding box center [401, 99] width 738 height 17
click at [104, 8] on input "0912863988" at bounding box center [92, 10] width 95 height 9
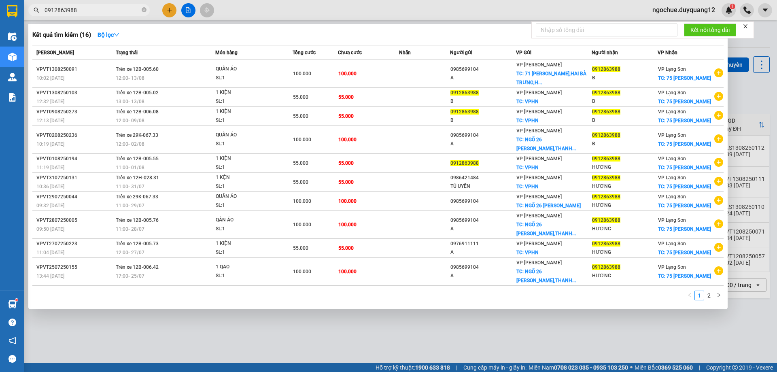
click at [744, 99] on div at bounding box center [388, 186] width 777 height 372
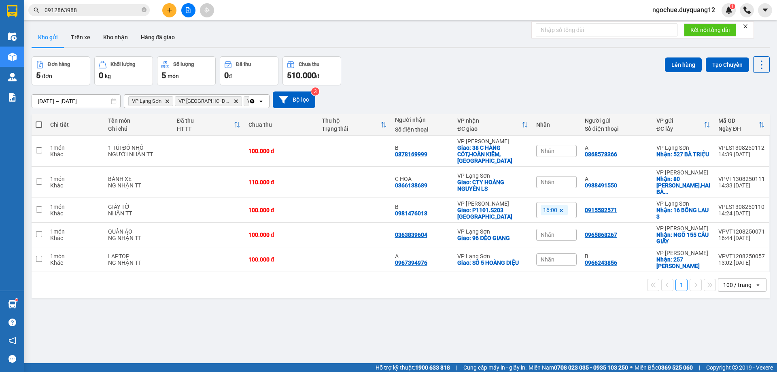
click at [509, 90] on div "[DATE] – [DATE] Press the down arrow key to interact with the calendar and sele…" at bounding box center [401, 99] width 738 height 29
drag, startPoint x: 463, startPoint y: 53, endPoint x: 392, endPoint y: 38, distance: 72.8
click at [456, 53] on div "ver 1.8.138 Kho gửi Trên xe Kho nhận Hàng đã giao Đơn hàng 5 đơn Khối lượng 0 k…" at bounding box center [400, 210] width 744 height 372
